Goal: Find specific page/section: Find specific page/section

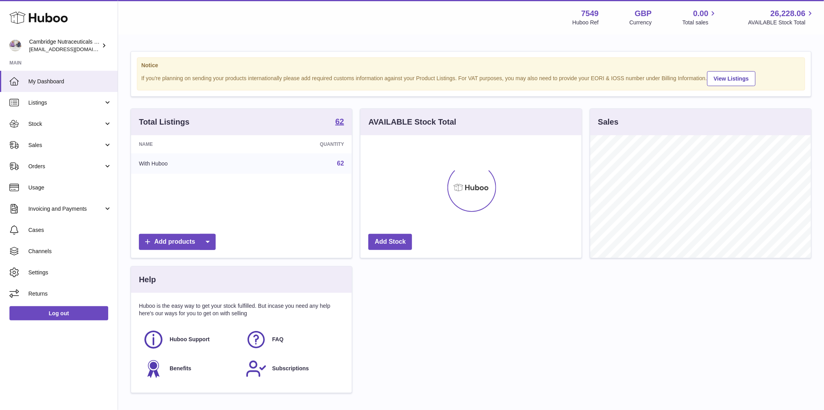
scroll to position [123, 221]
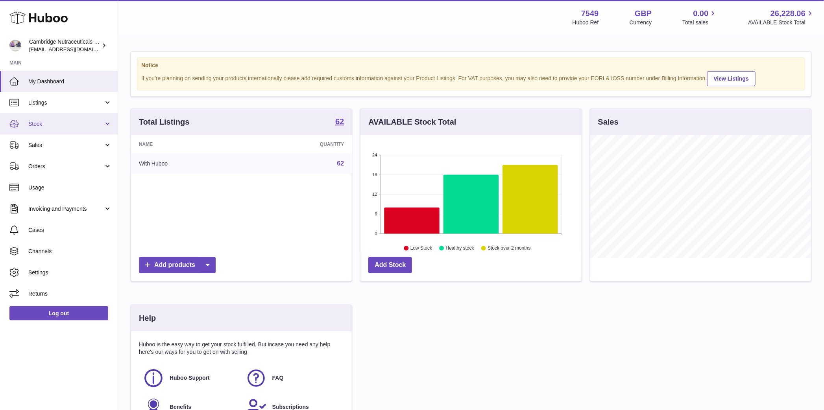
click at [70, 124] on span "Stock" at bounding box center [65, 123] width 75 height 7
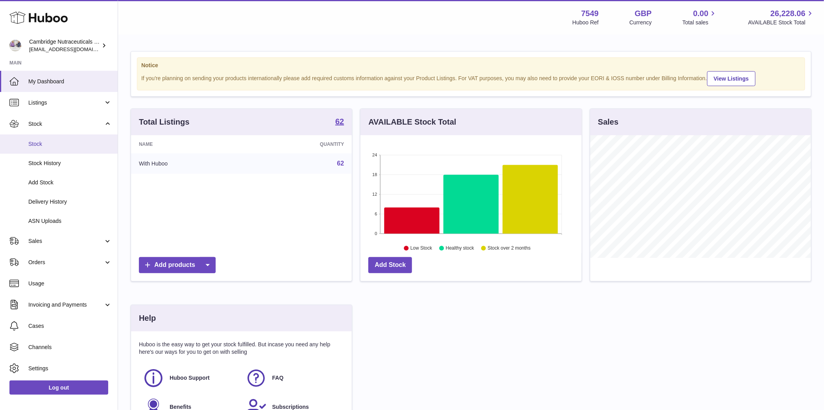
click at [78, 140] on span "Stock" at bounding box center [69, 143] width 83 height 7
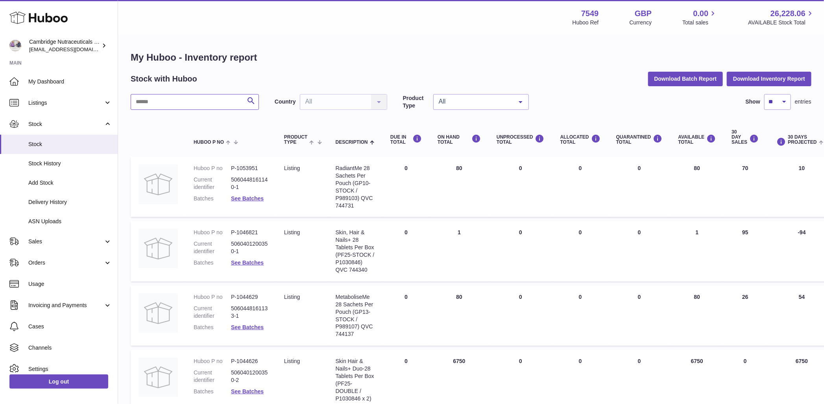
click at [176, 101] on input "text" at bounding box center [195, 102] width 128 height 16
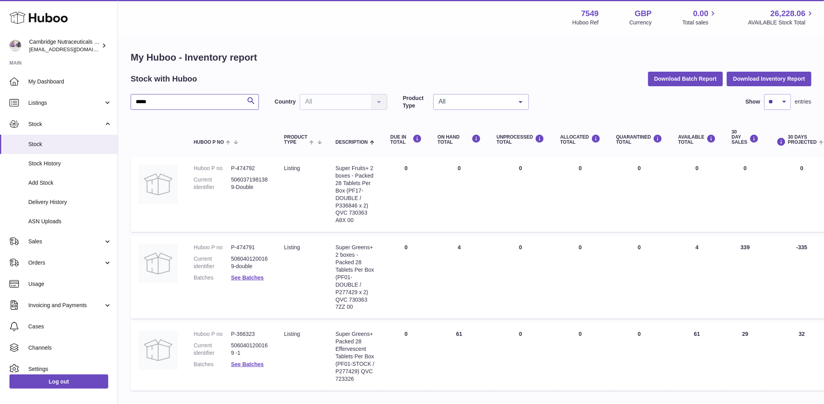
scroll to position [2, 0]
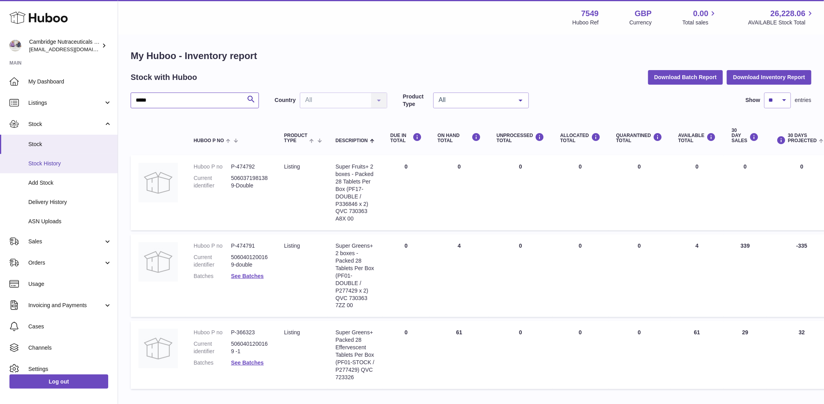
type input "*****"
click at [357, 296] on div "Super Greens+ 2 boxes - Packed 28 Tablets Per Box (PF01-DOUBLE / P277429 x 2) Q…" at bounding box center [354, 275] width 39 height 67
copy div "730363"
